Goal: Transaction & Acquisition: Purchase product/service

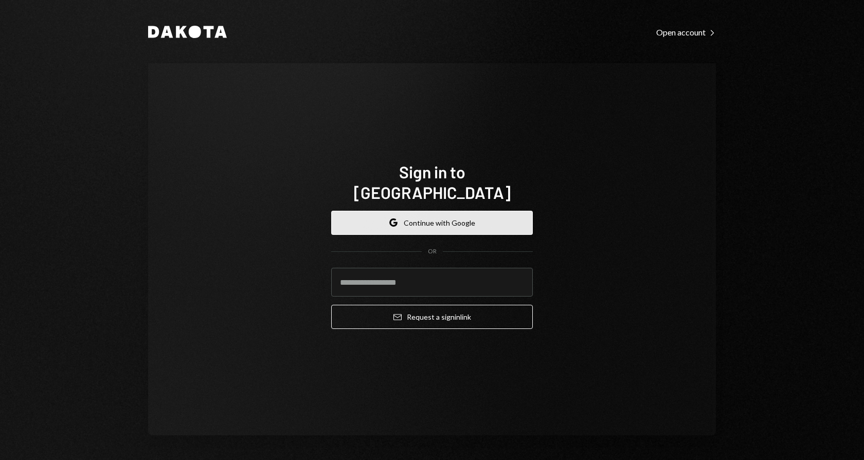
click at [446, 219] on button "Google Continue with Google" at bounding box center [432, 223] width 202 height 24
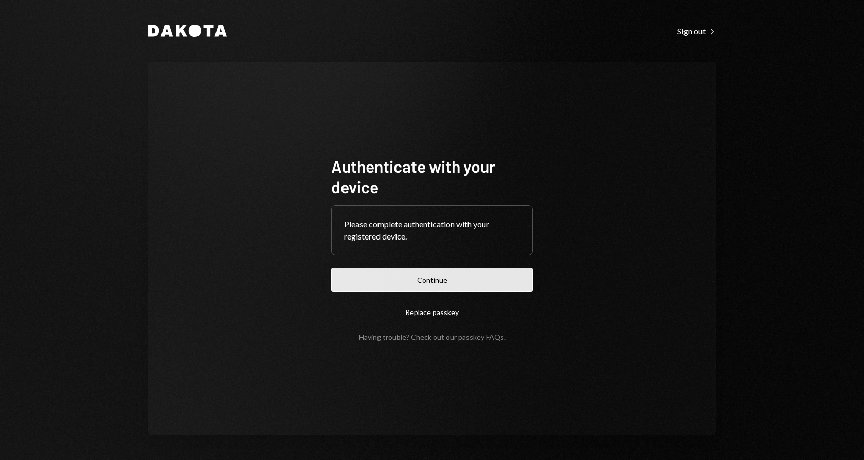
click at [430, 283] on button "Continue" at bounding box center [432, 280] width 202 height 24
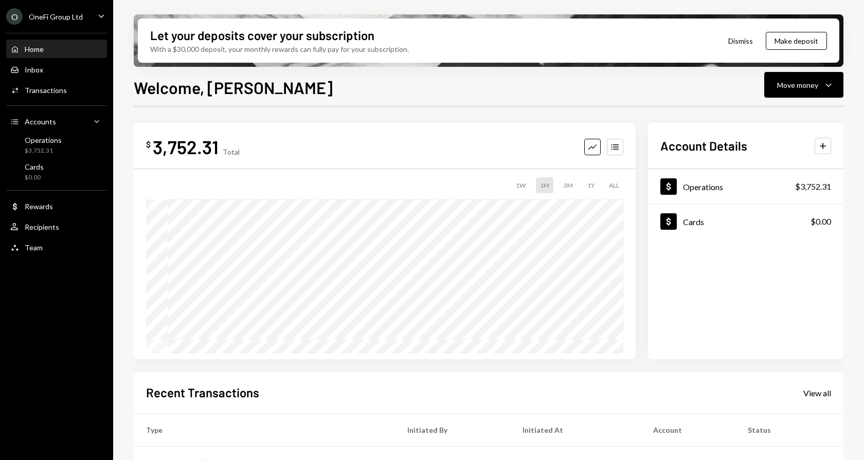
scroll to position [159, 0]
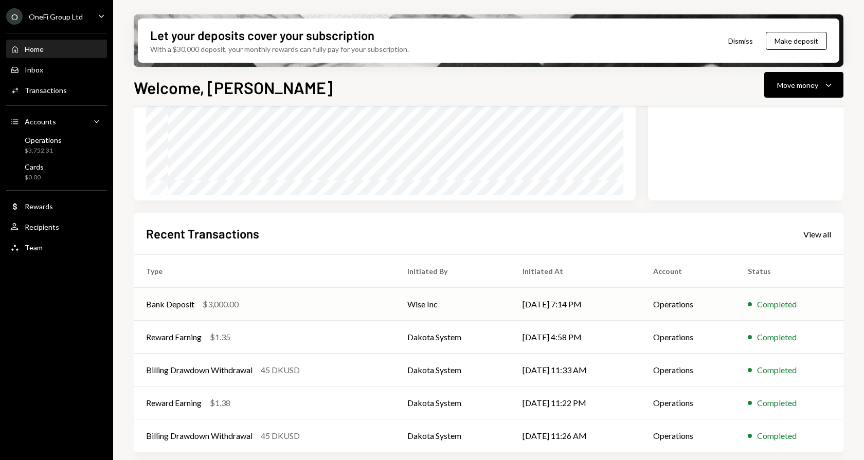
click at [324, 302] on div "Bank Deposit $3,000.00" at bounding box center [264, 304] width 237 height 12
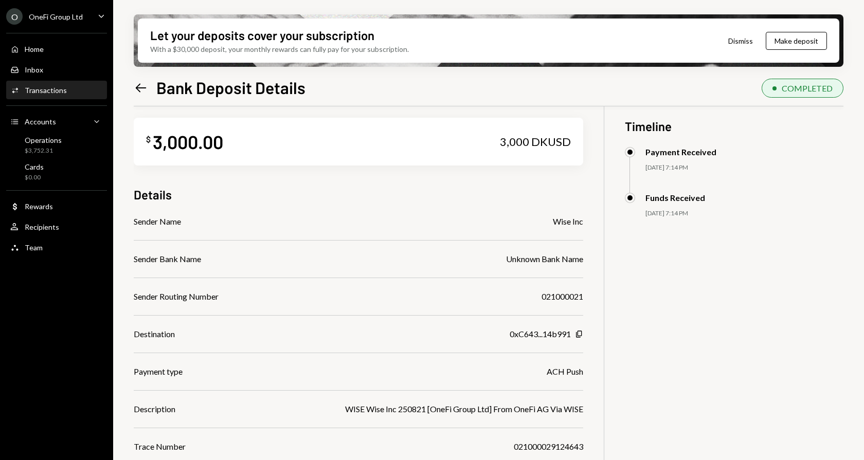
scroll to position [8, 0]
click at [99, 17] on icon "Caret Down" at bounding box center [101, 15] width 11 height 11
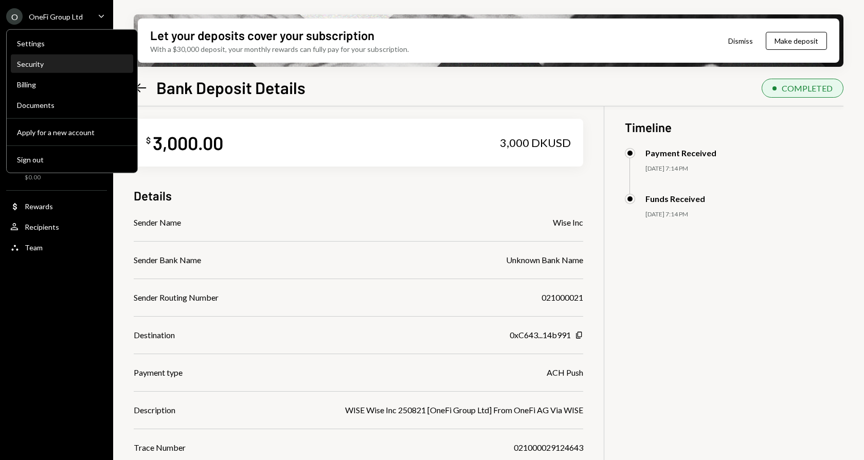
click at [43, 62] on div "Security" at bounding box center [72, 64] width 110 height 9
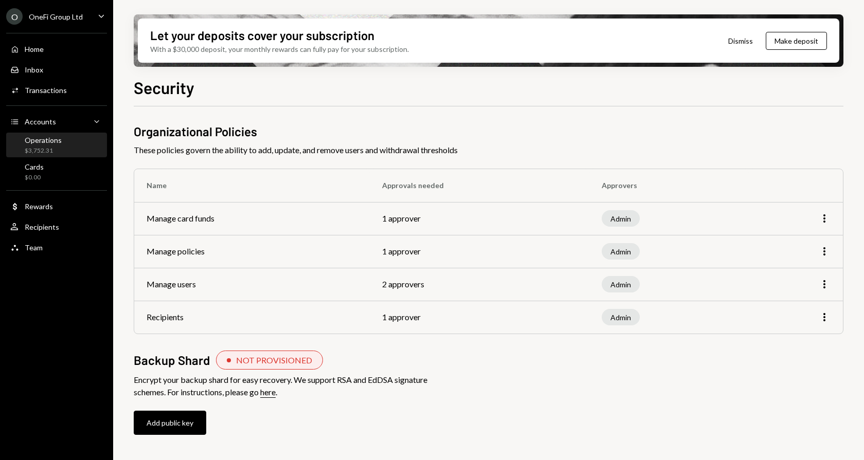
click at [38, 141] on div "Operations" at bounding box center [43, 140] width 37 height 9
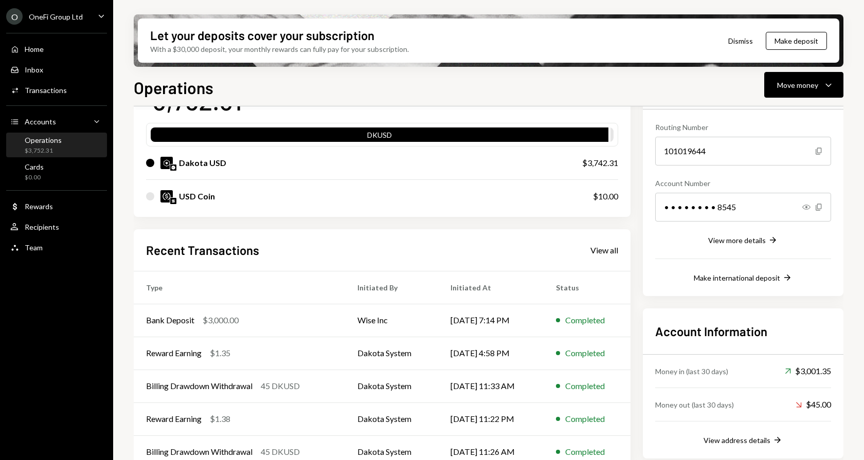
scroll to position [107, 0]
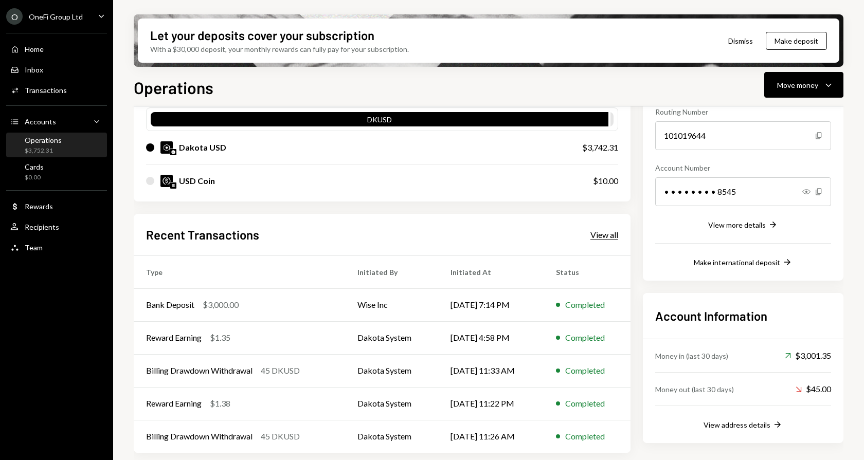
click at [602, 232] on div "View all" at bounding box center [604, 235] width 28 height 10
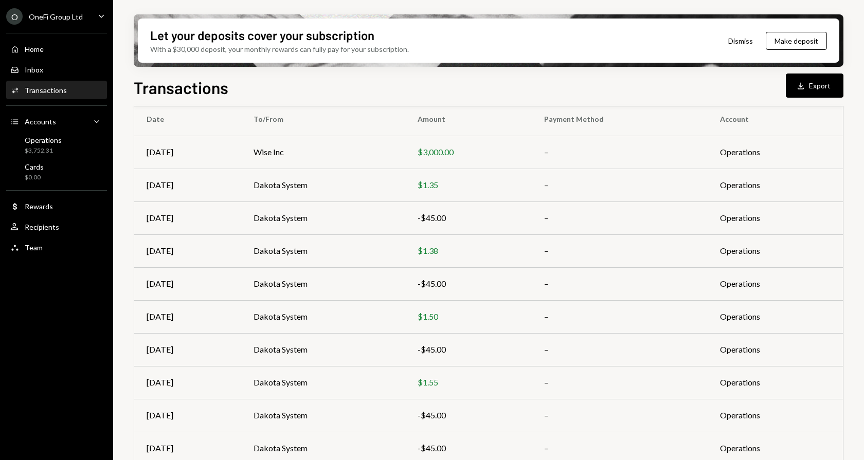
scroll to position [124, 0]
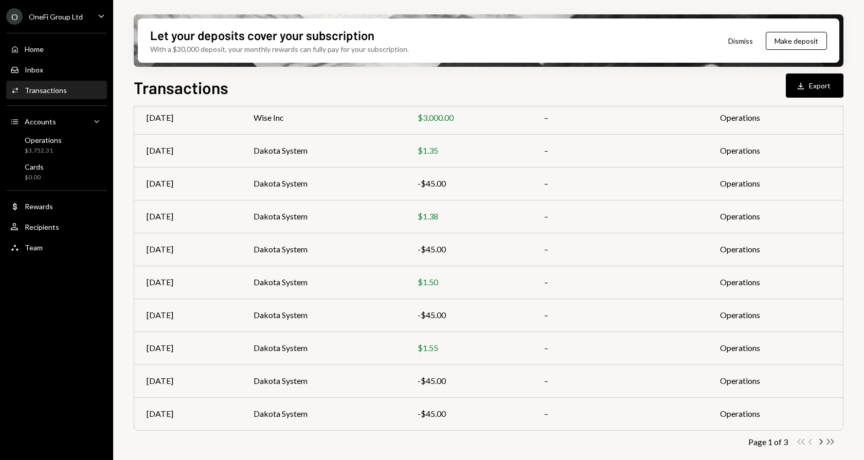
click at [830, 440] on icon "Double Arrow Right" at bounding box center [830, 442] width 10 height 10
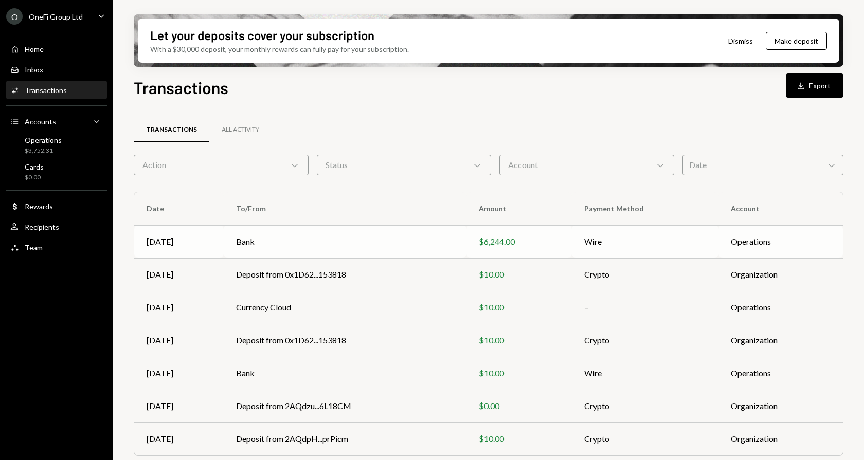
click at [303, 240] on td "Bank" at bounding box center [345, 241] width 243 height 33
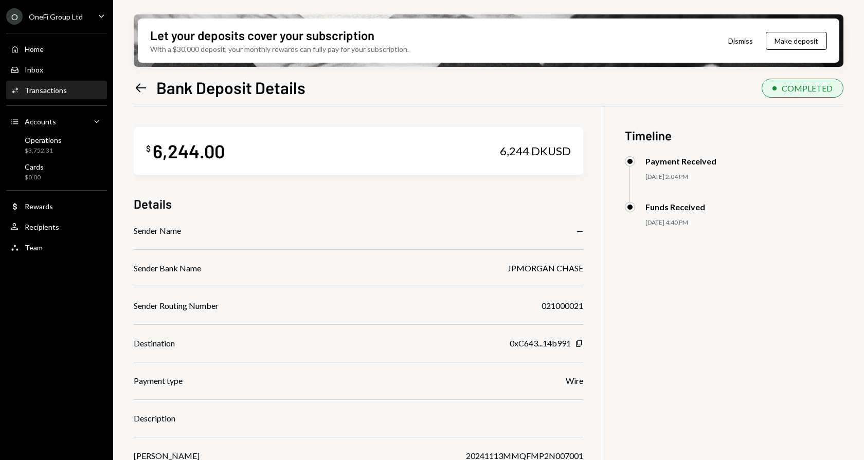
click at [139, 89] on icon "Left Arrow" at bounding box center [141, 88] width 14 height 14
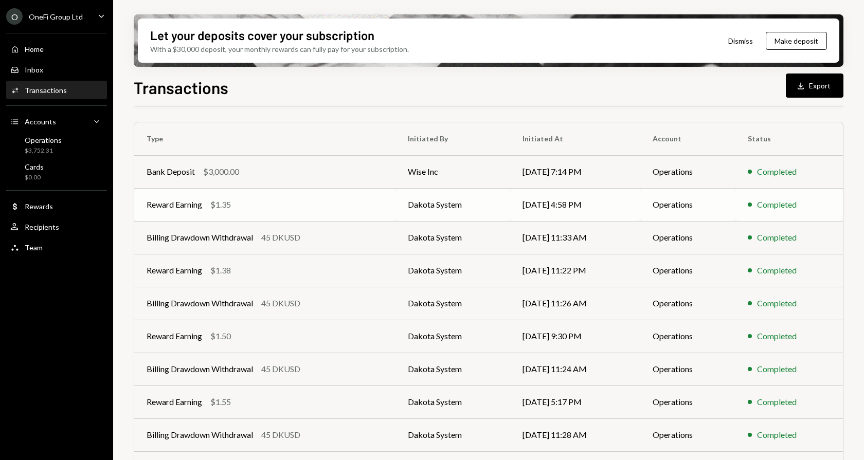
scroll to position [124, 0]
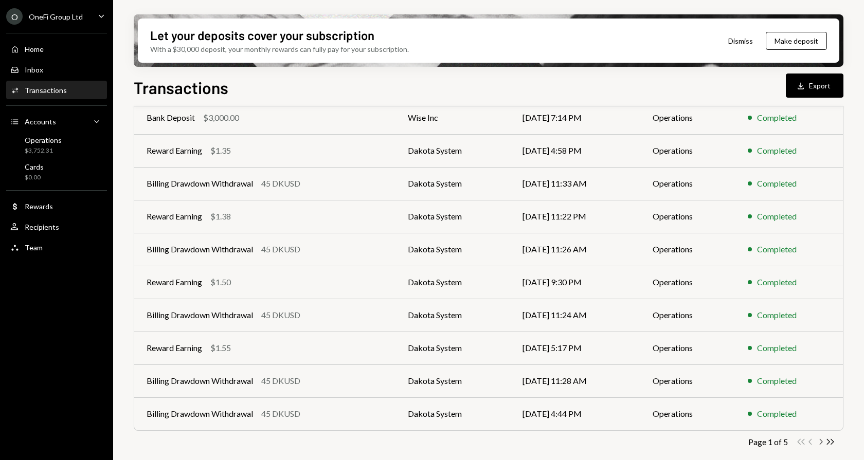
click at [820, 442] on icon "Chevron Right" at bounding box center [821, 442] width 10 height 10
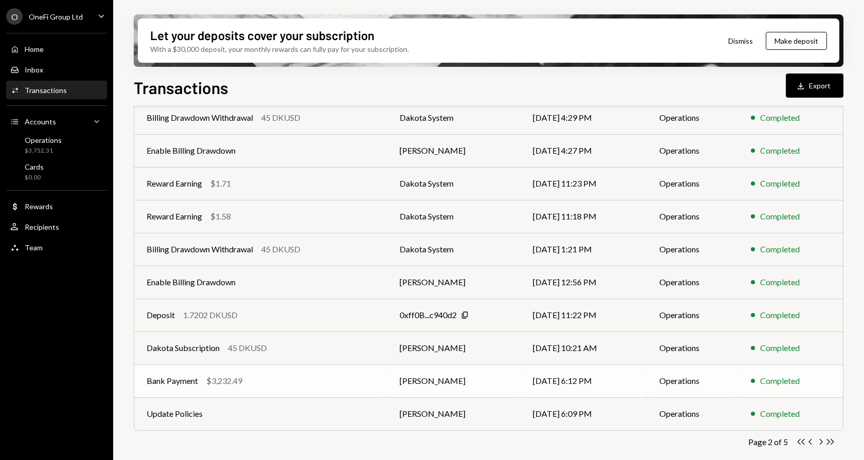
click at [686, 382] on td "Operations" at bounding box center [693, 381] width 92 height 33
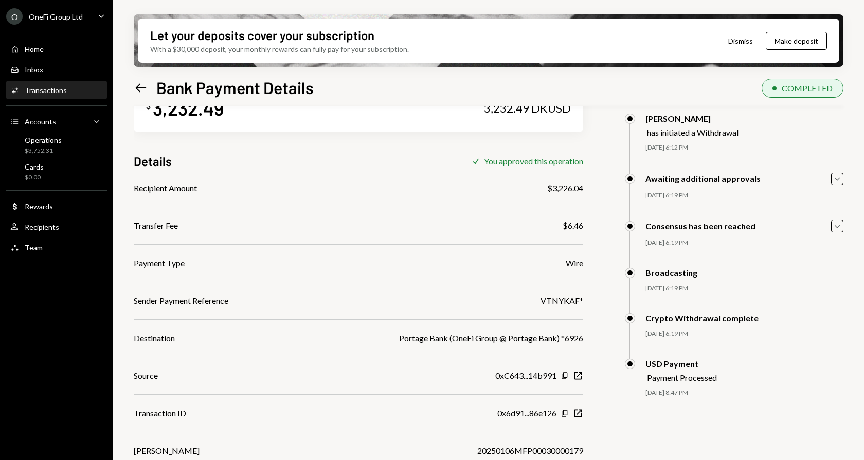
scroll to position [40, 0]
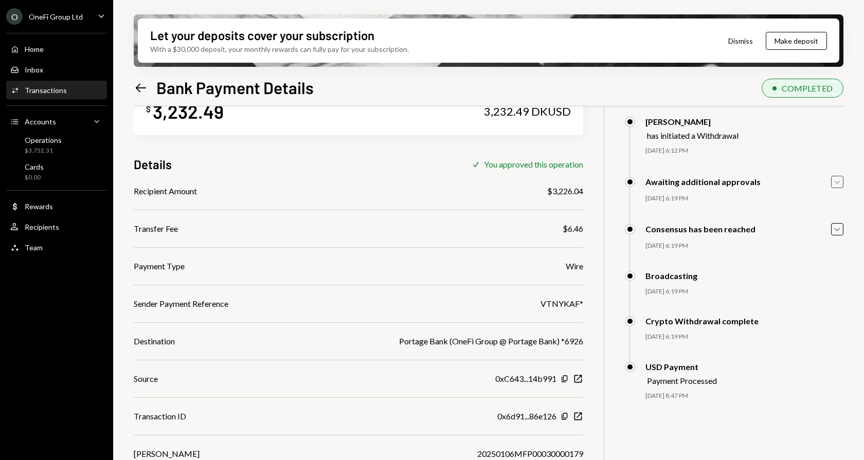
click at [840, 182] on icon "Caret Down" at bounding box center [837, 181] width 11 height 11
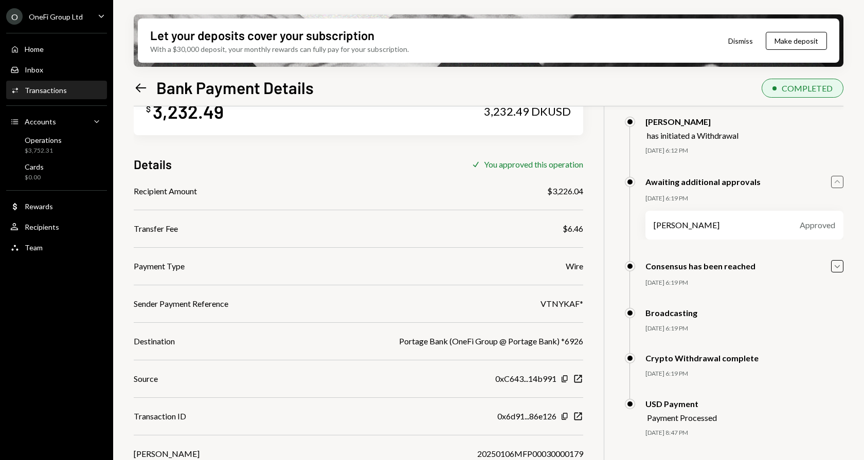
click at [837, 180] on icon "button" at bounding box center [837, 181] width 5 height 3
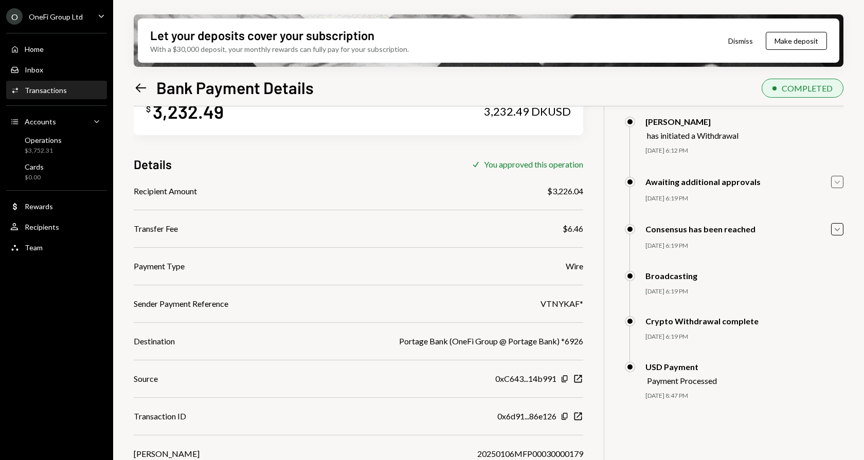
scroll to position [0, 0]
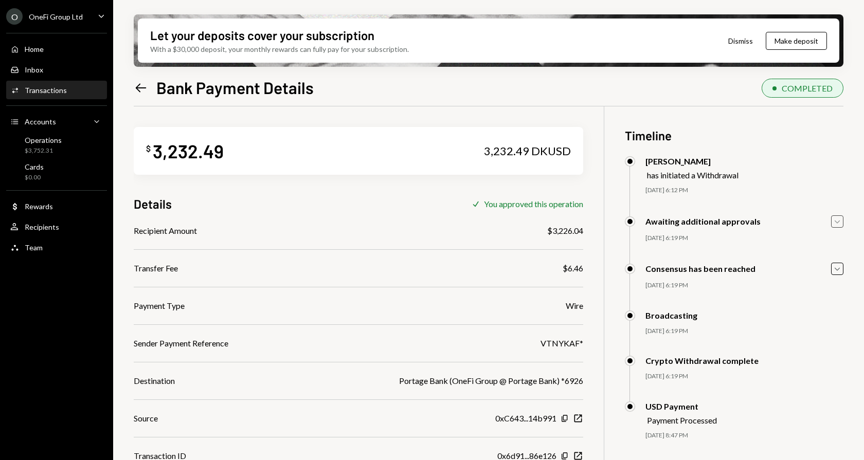
click at [140, 92] on icon "Left Arrow" at bounding box center [141, 88] width 14 height 14
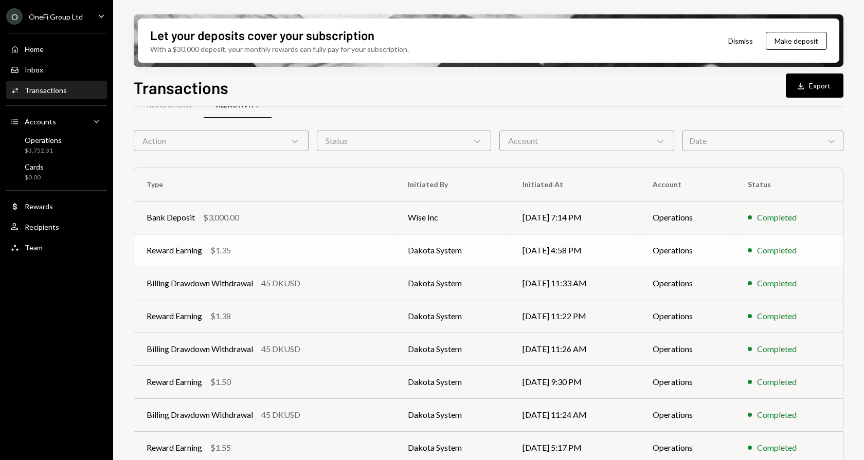
scroll to position [124, 0]
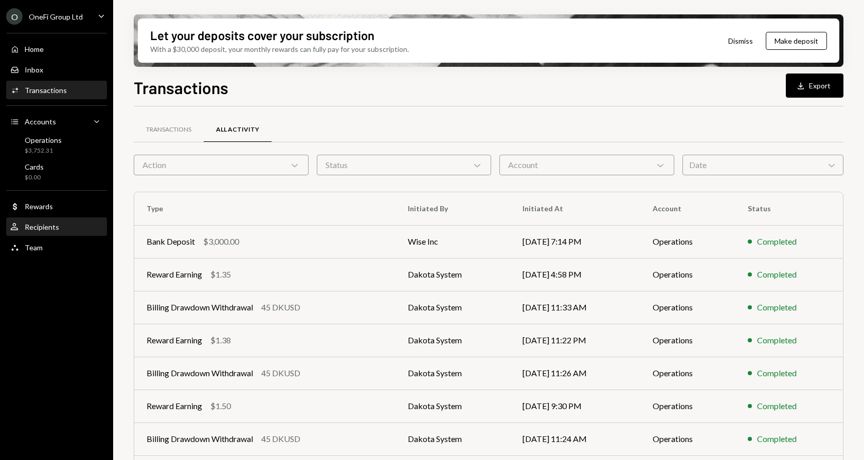
click at [44, 226] on div "Recipients" at bounding box center [42, 227] width 34 height 9
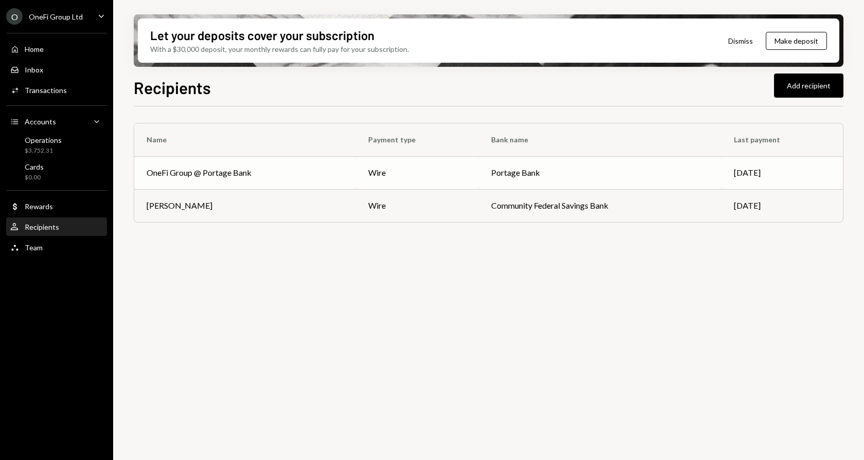
click at [221, 171] on div "OneFi Group @ Portage Bank" at bounding box center [199, 173] width 105 height 12
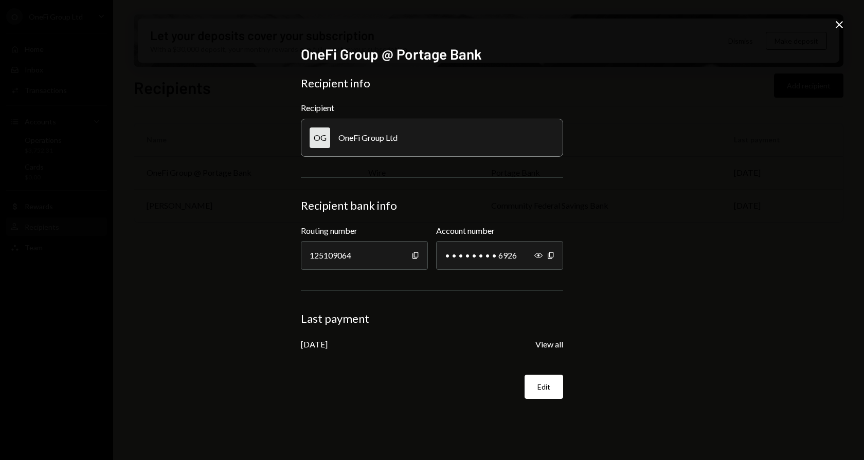
click at [839, 24] on icon at bounding box center [839, 24] width 7 height 7
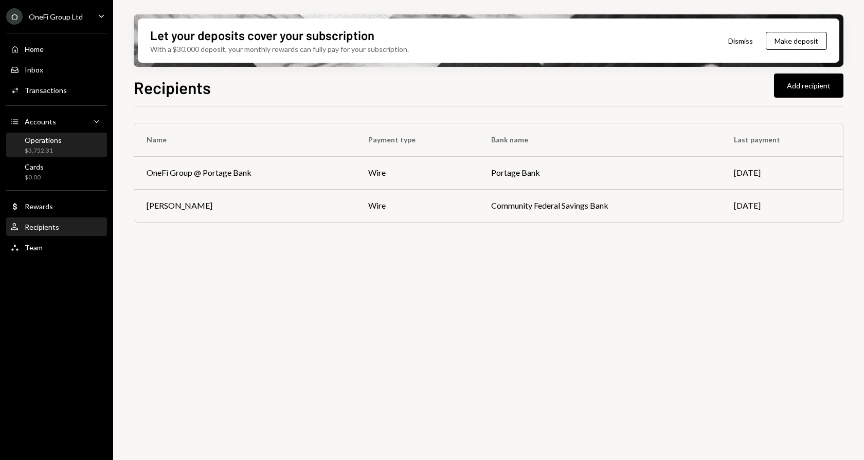
click at [55, 148] on div "$3,752.31" at bounding box center [43, 151] width 37 height 9
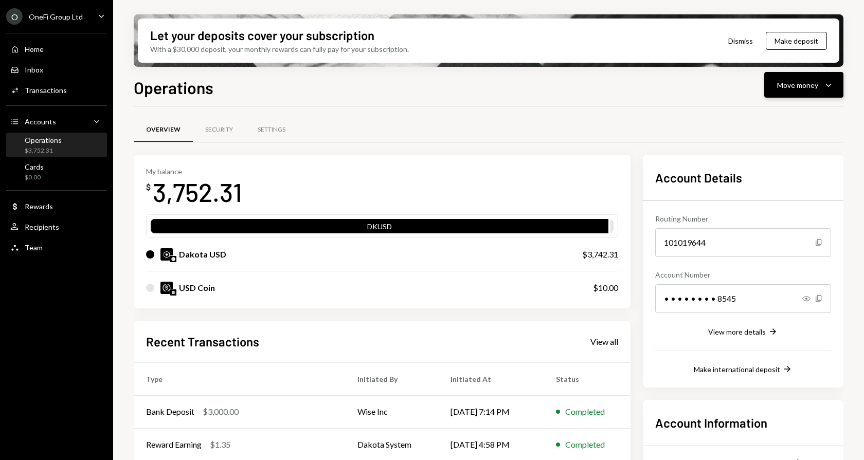
click at [829, 83] on icon "Caret Down" at bounding box center [828, 85] width 12 height 12
click at [785, 115] on div "Send" at bounding box center [795, 116] width 75 height 11
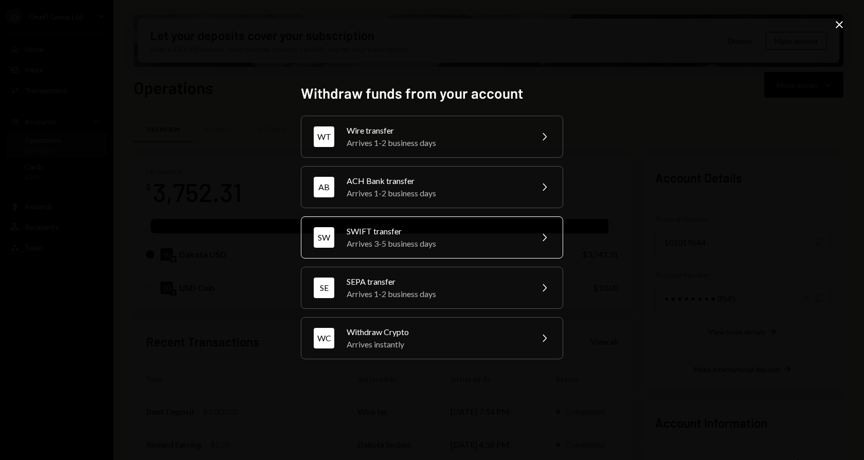
click at [455, 241] on div "Arrives 3-5 business days" at bounding box center [436, 244] width 179 height 12
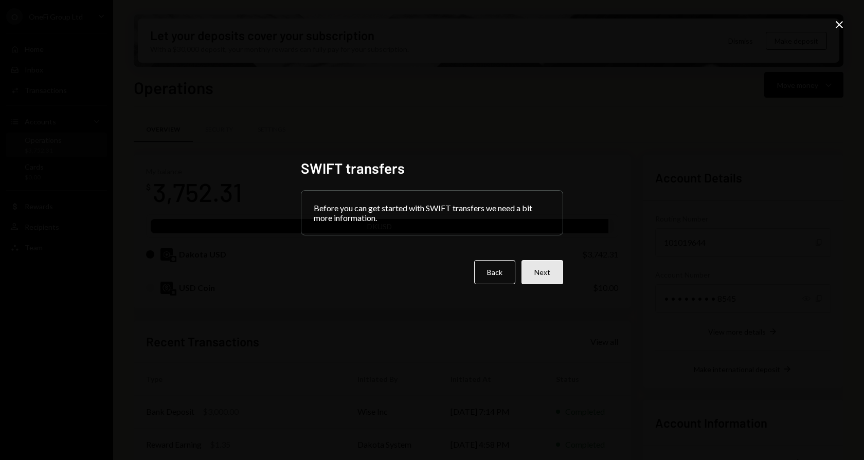
click at [549, 274] on button "Next" at bounding box center [542, 272] width 42 height 24
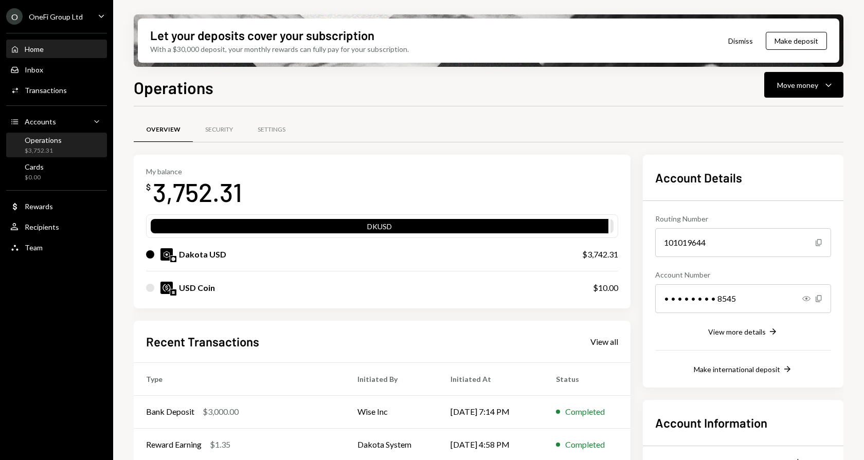
click at [45, 51] on div "Home Home" at bounding box center [56, 49] width 93 height 9
